Goal: Transaction & Acquisition: Purchase product/service

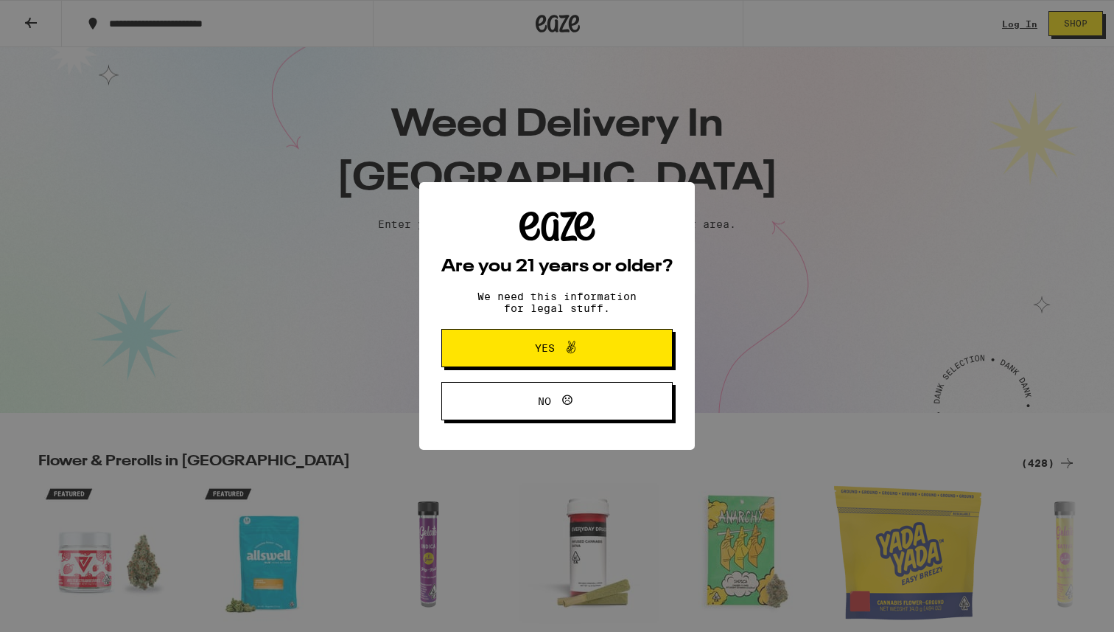
click at [503, 351] on span "Yes" at bounding box center [557, 347] width 112 height 19
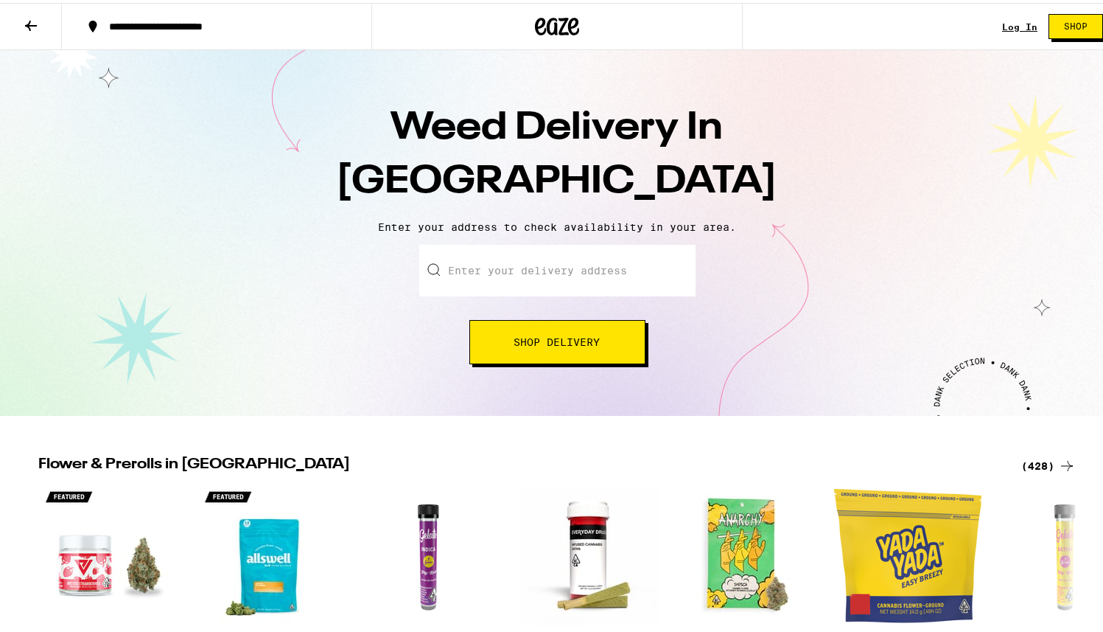
click at [506, 276] on input "Enter your delivery address" at bounding box center [557, 268] width 276 height 52
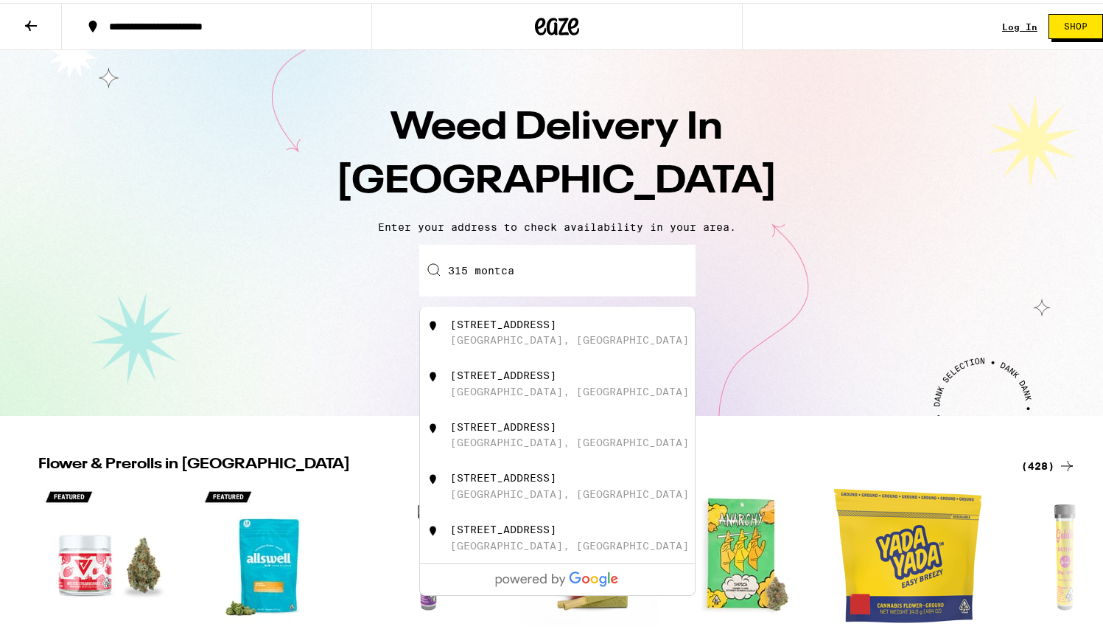
click at [518, 327] on div "[STREET_ADDRESS]" at bounding box center [503, 321] width 106 height 12
type input "[STREET_ADDRESS]"
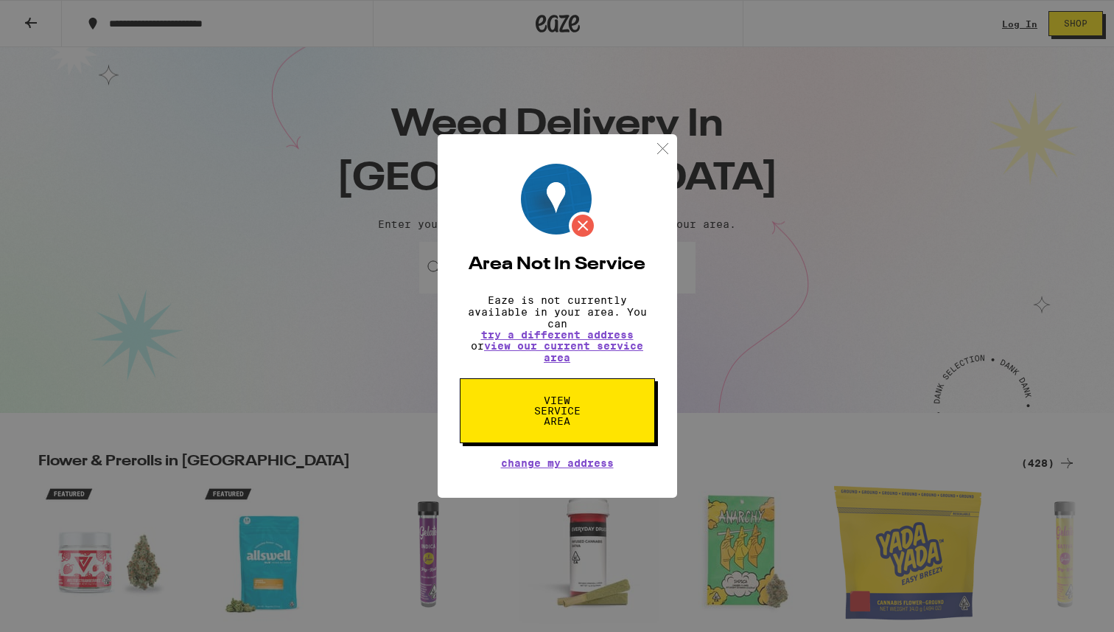
click at [545, 408] on span "View Service Area" at bounding box center [558, 410] width 76 height 31
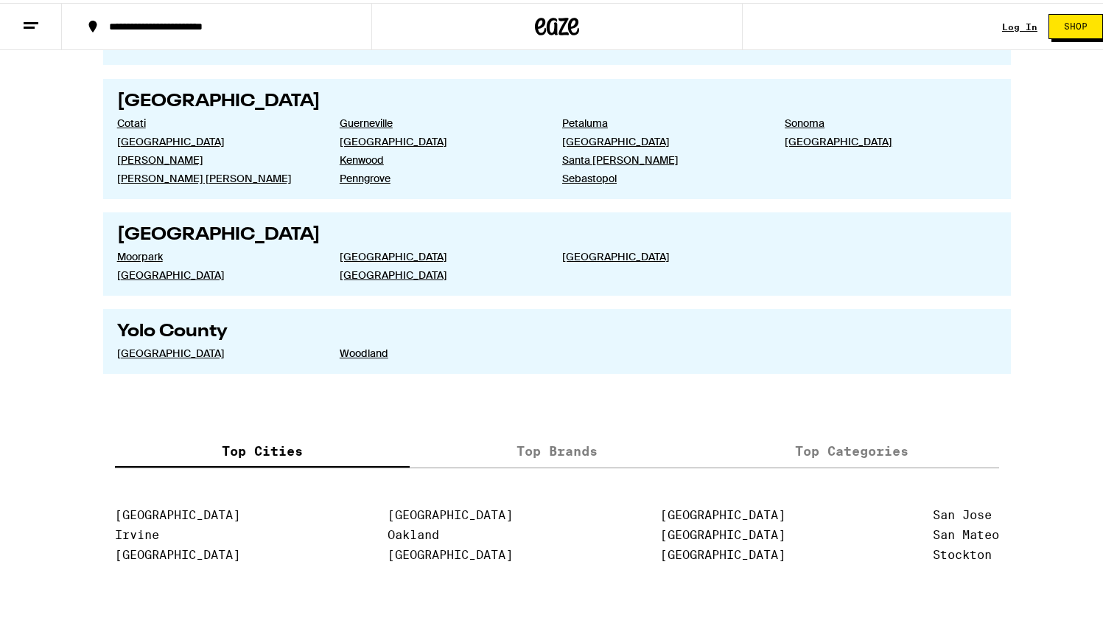
scroll to position [2749, 0]
